Goal: Task Accomplishment & Management: Manage account settings

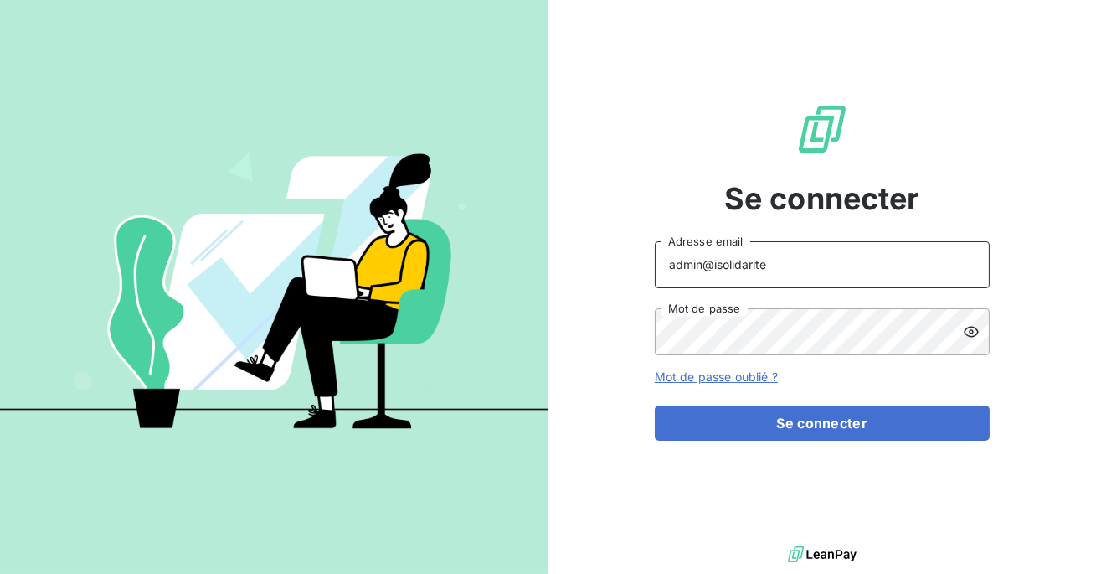
click at [784, 268] on input "admin@isolidarite" at bounding box center [822, 264] width 335 height 47
type input "admin@klygroupe"
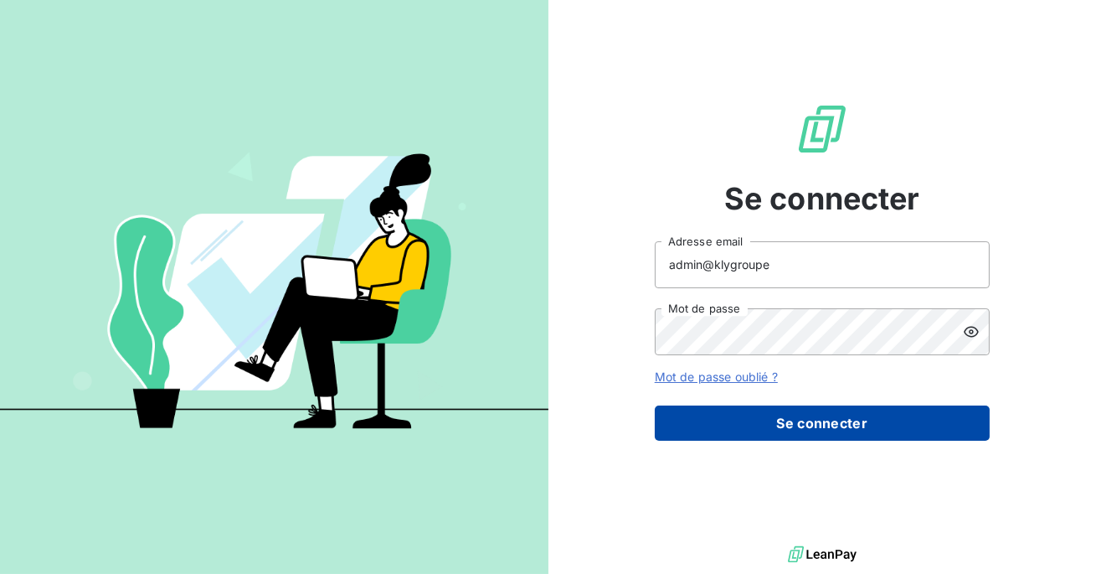
click at [811, 416] on button "Se connecter" at bounding box center [822, 422] width 335 height 35
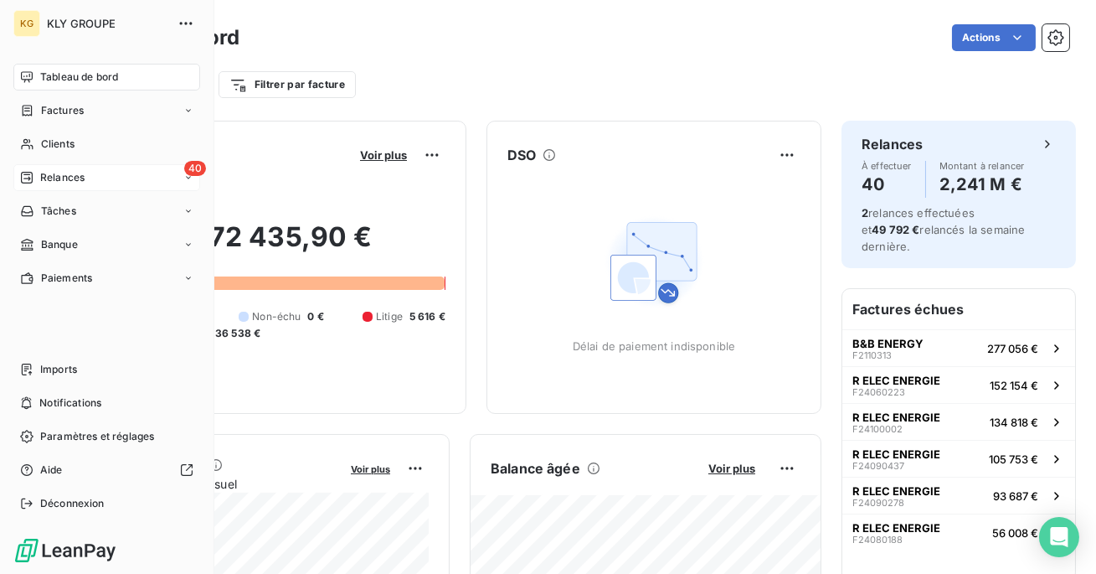
click at [41, 183] on span "Relances" at bounding box center [62, 177] width 44 height 15
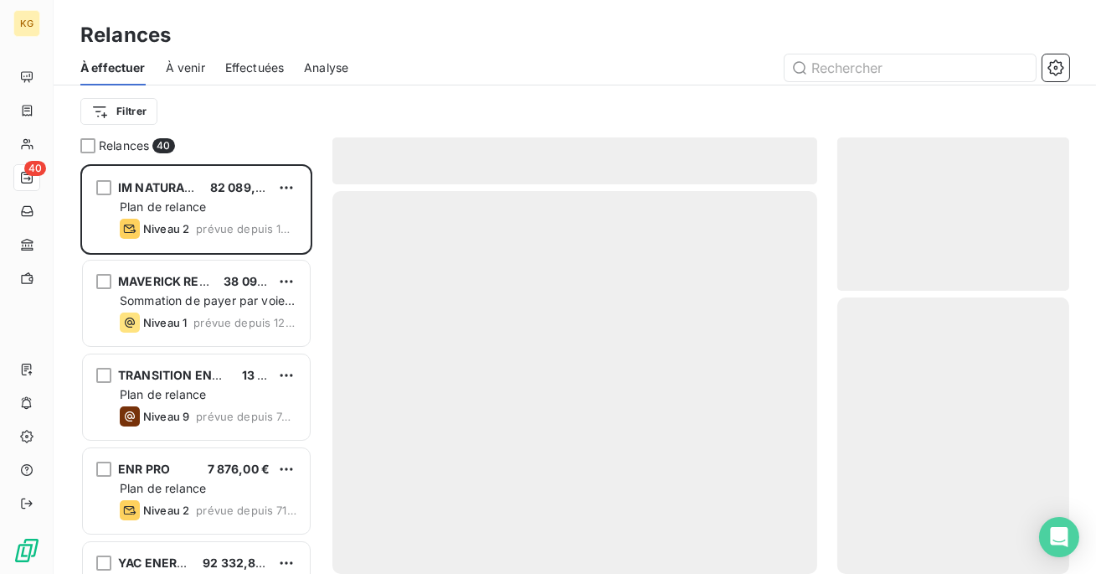
scroll to position [409, 232]
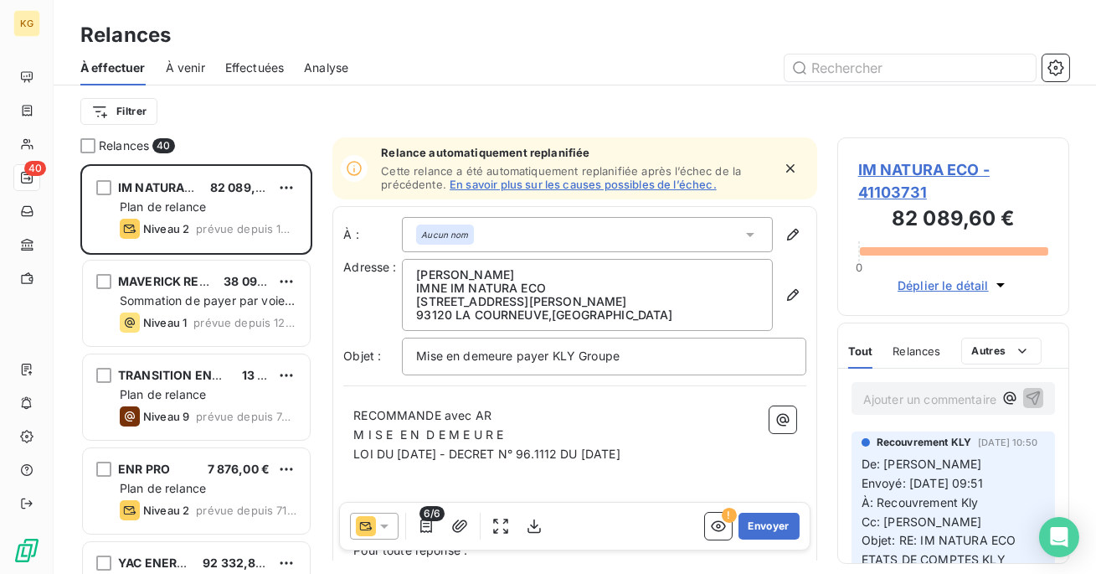
click at [270, 67] on span "Effectuées" at bounding box center [254, 67] width 59 height 17
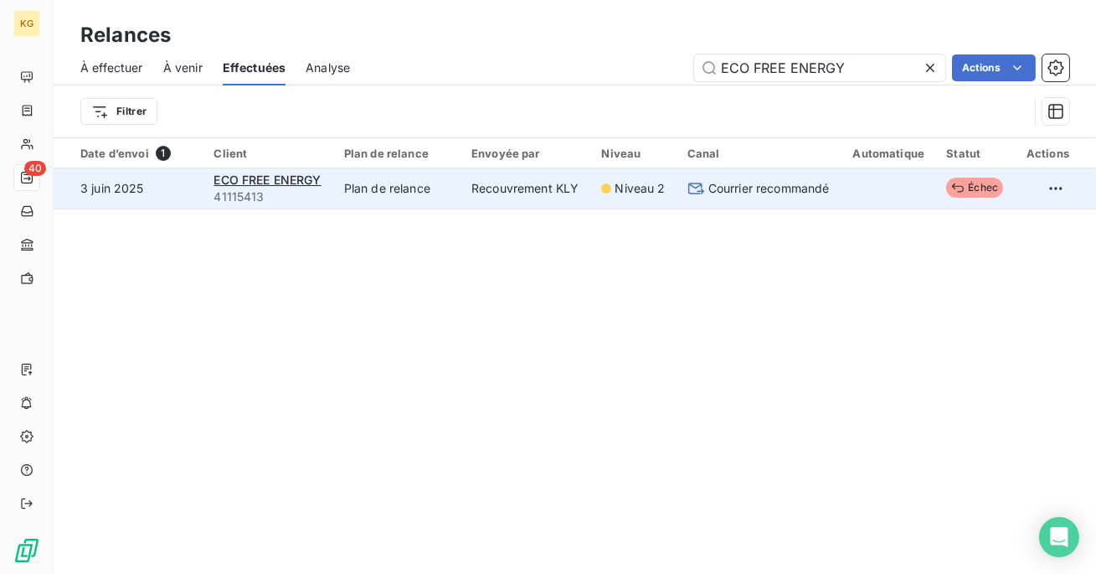
click at [962, 188] on icon at bounding box center [957, 187] width 13 height 13
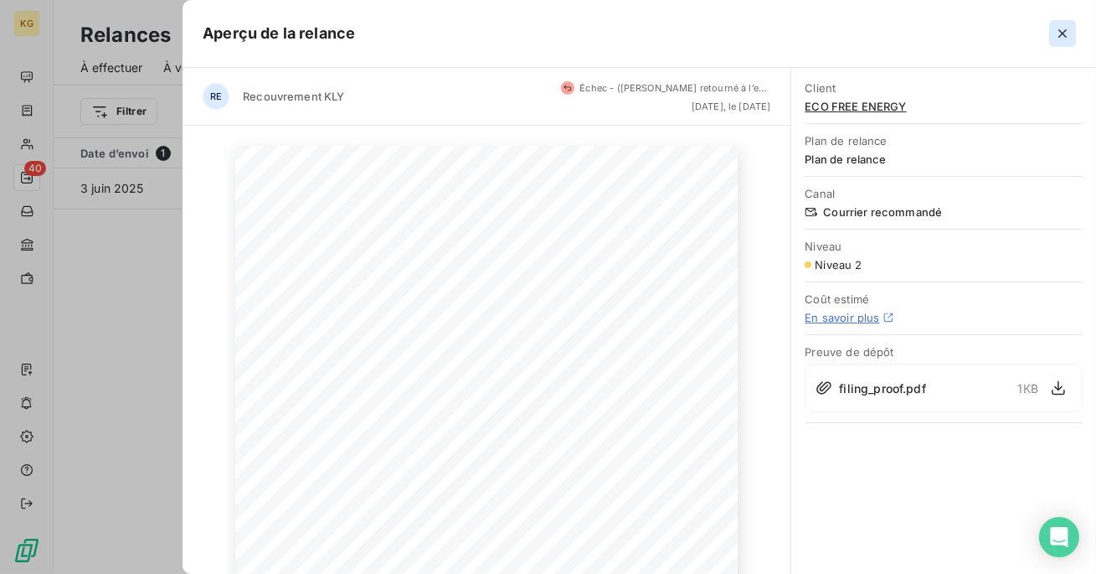
click at [1052, 28] on button "button" at bounding box center [1062, 33] width 27 height 27
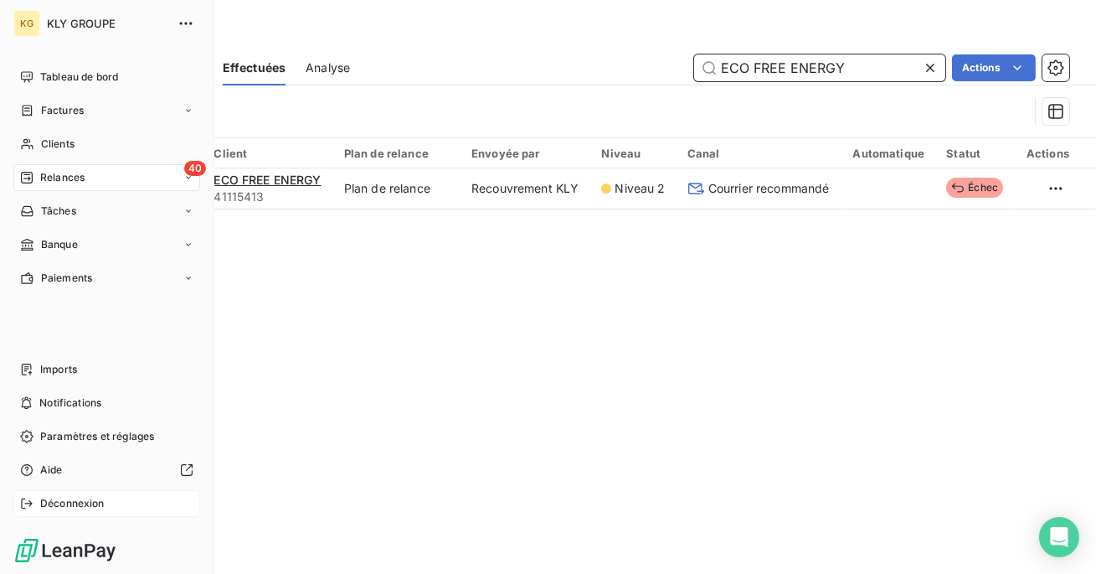
click at [59, 502] on span "Déconnexion" at bounding box center [72, 503] width 64 height 15
